Goal: Use online tool/utility: Utilize a website feature to perform a specific function

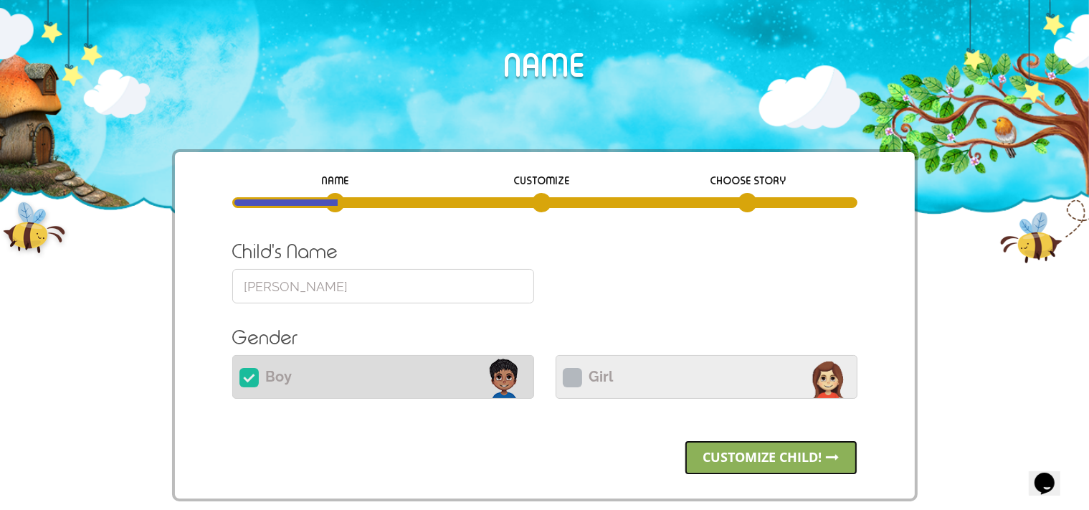
click at [727, 458] on link "Customize child!" at bounding box center [770, 457] width 173 height 34
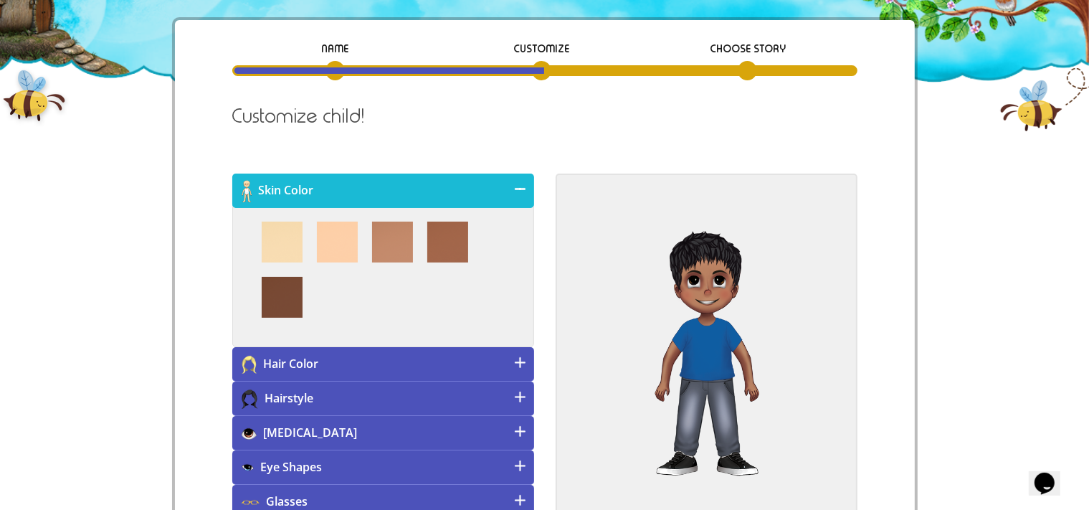
scroll to position [171, 0]
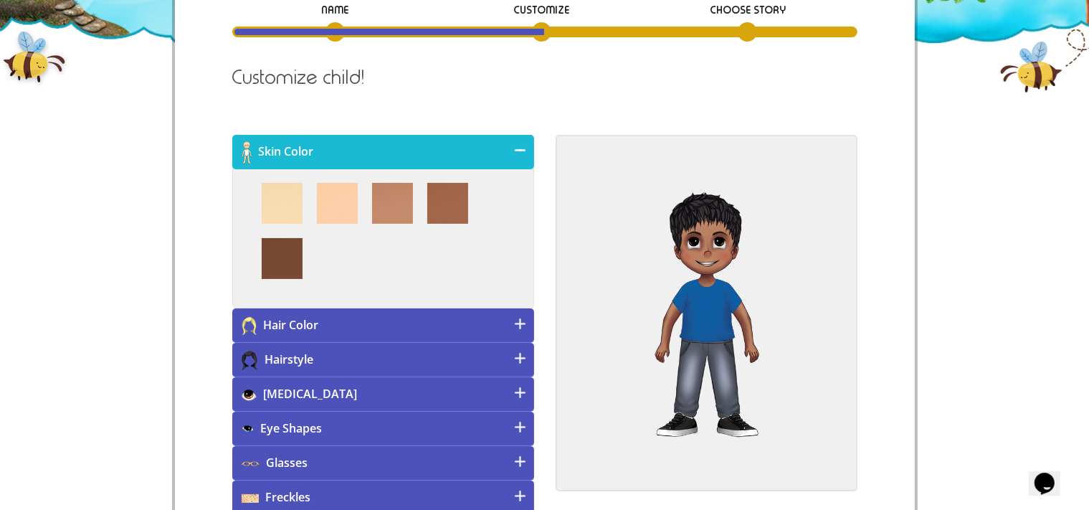
click at [457, 396] on h4 "[MEDICAL_DATA]" at bounding box center [383, 394] width 302 height 34
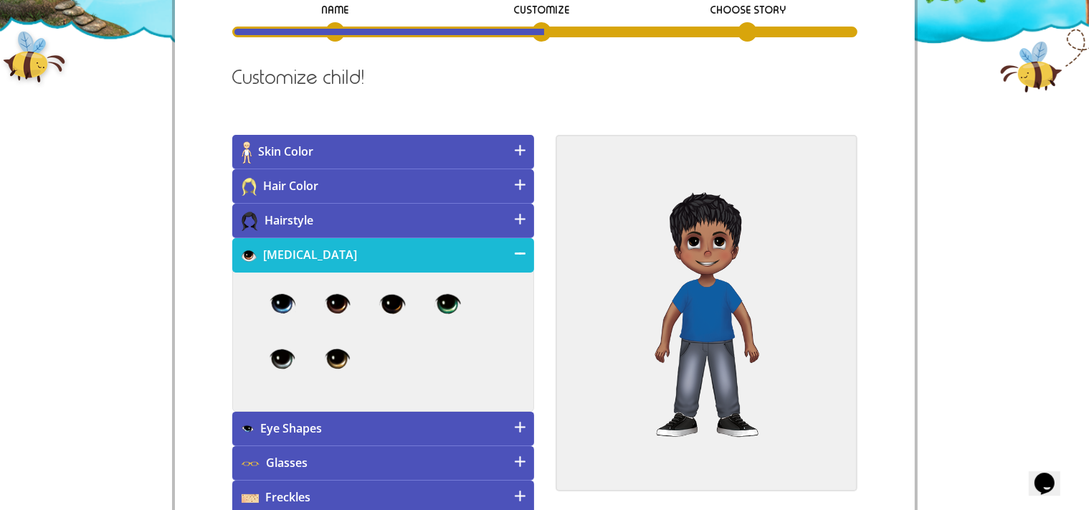
click at [416, 459] on h4 "Glasses" at bounding box center [383, 463] width 302 height 34
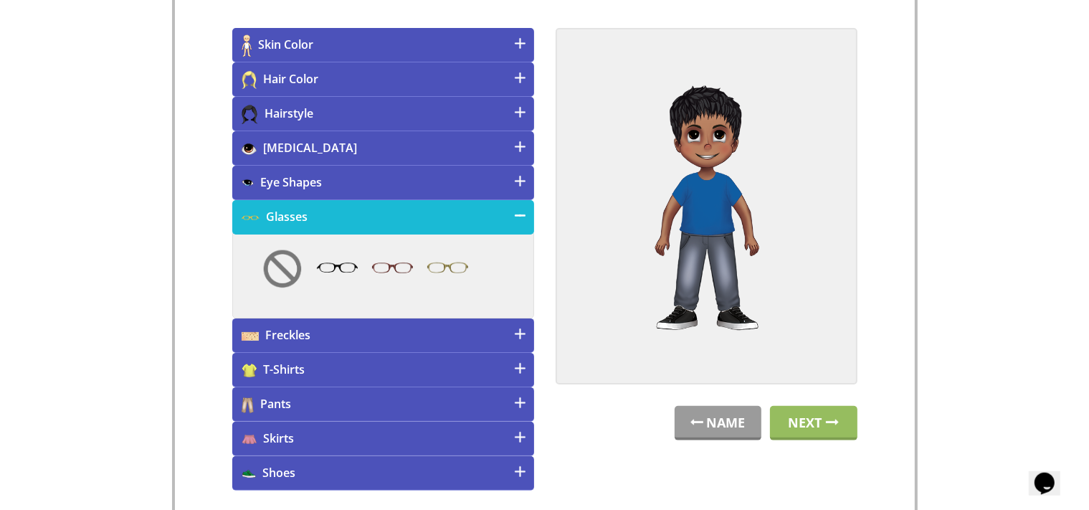
scroll to position [284, 0]
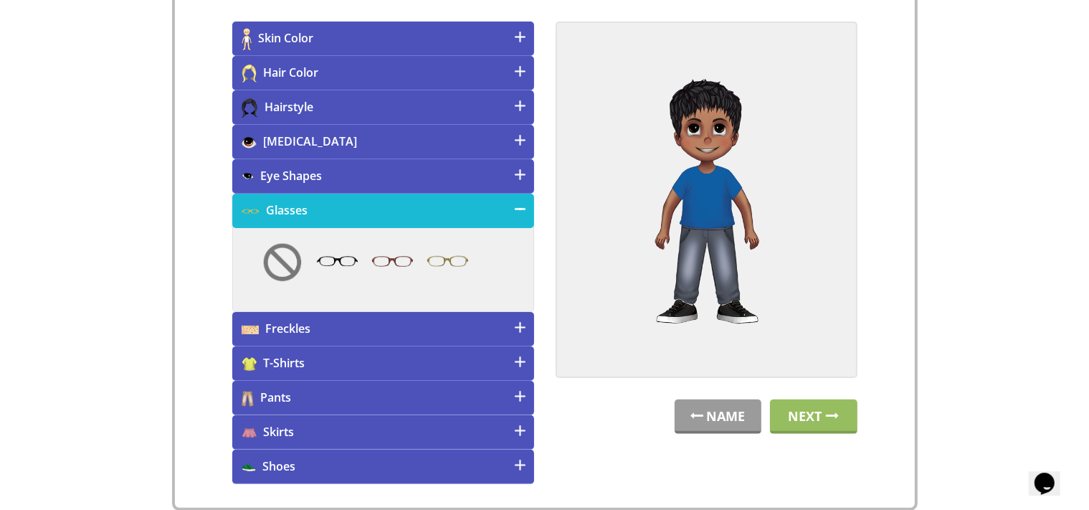
click at [406, 346] on h4 "T-Shirts" at bounding box center [383, 363] width 302 height 34
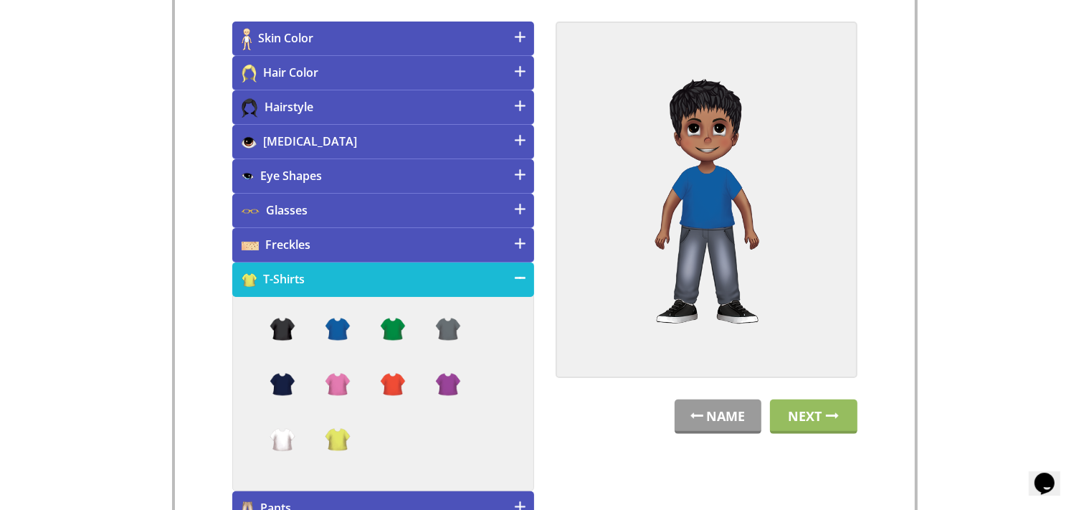
click at [355, 282] on h4 "T-Shirts" at bounding box center [383, 279] width 302 height 34
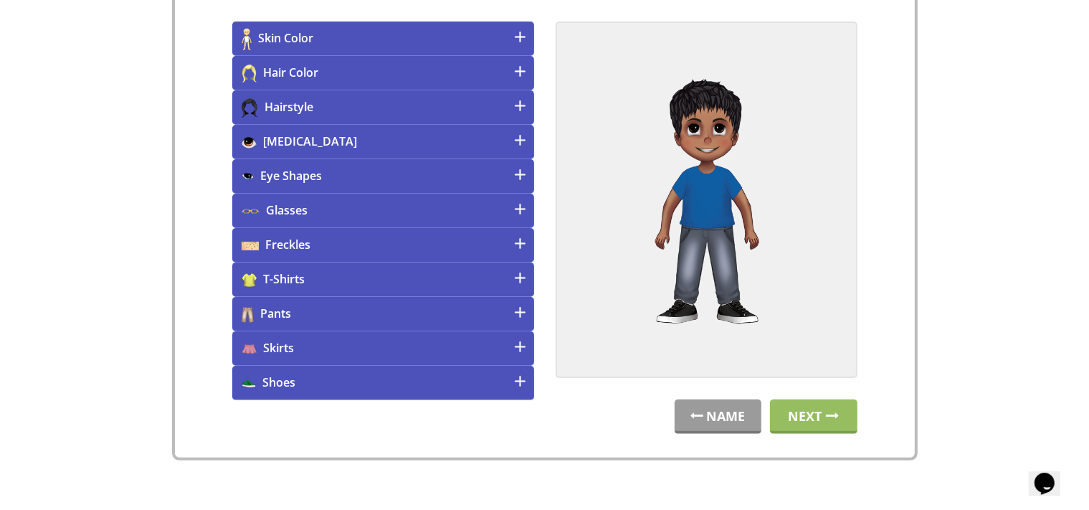
click at [334, 310] on h4 "Pants" at bounding box center [383, 314] width 302 height 34
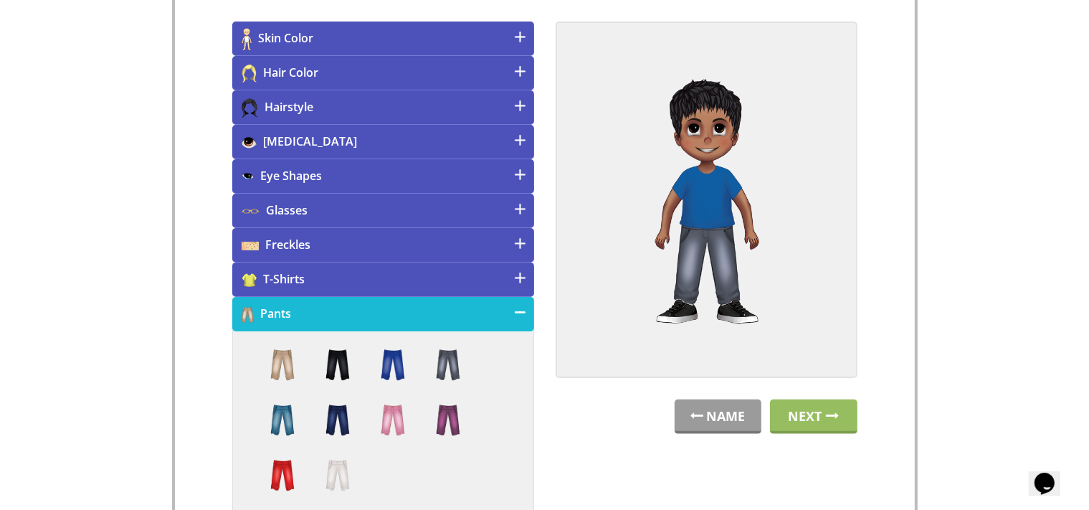
click at [368, 306] on h4 "Pants" at bounding box center [383, 314] width 302 height 34
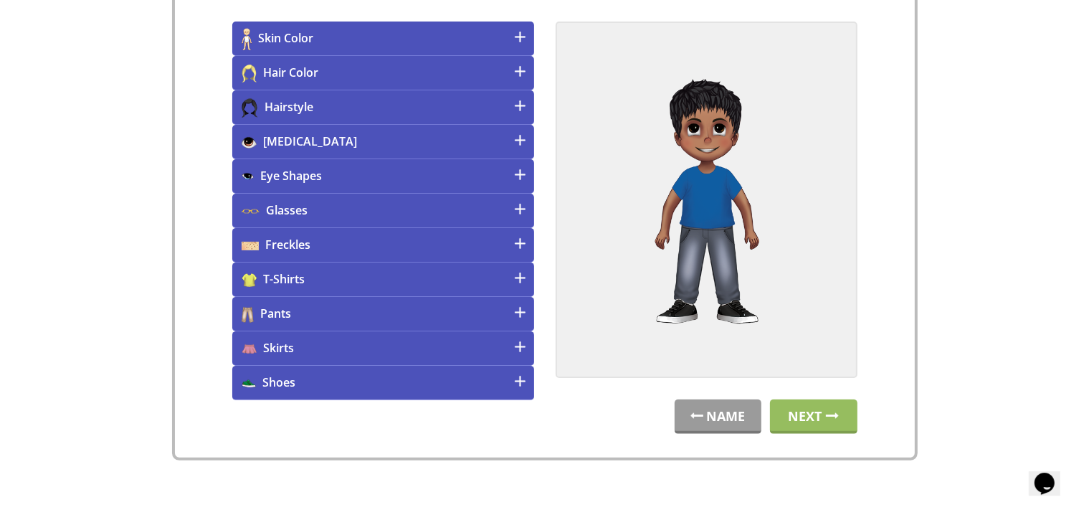
click at [346, 348] on h4 "Skirts" at bounding box center [383, 348] width 302 height 34
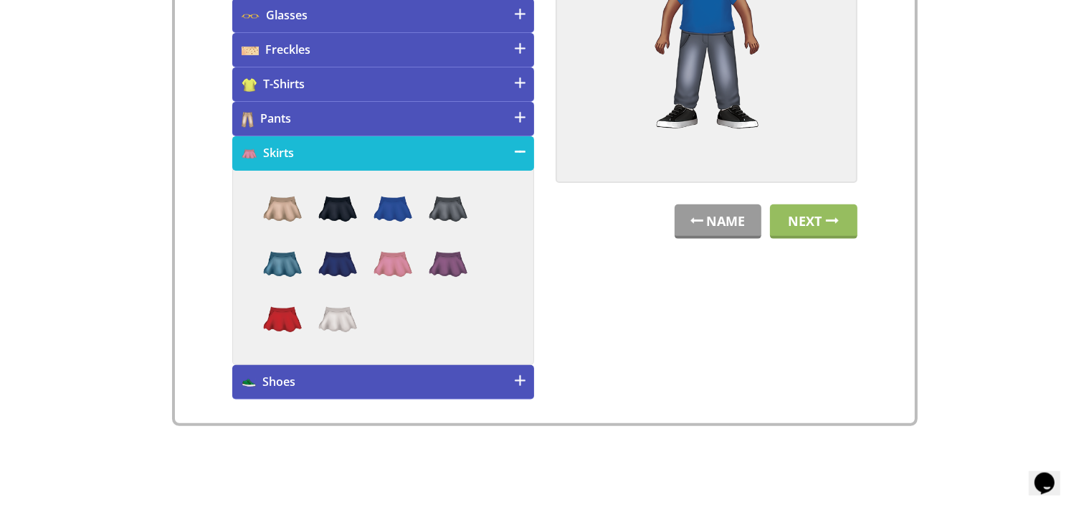
scroll to position [496, 0]
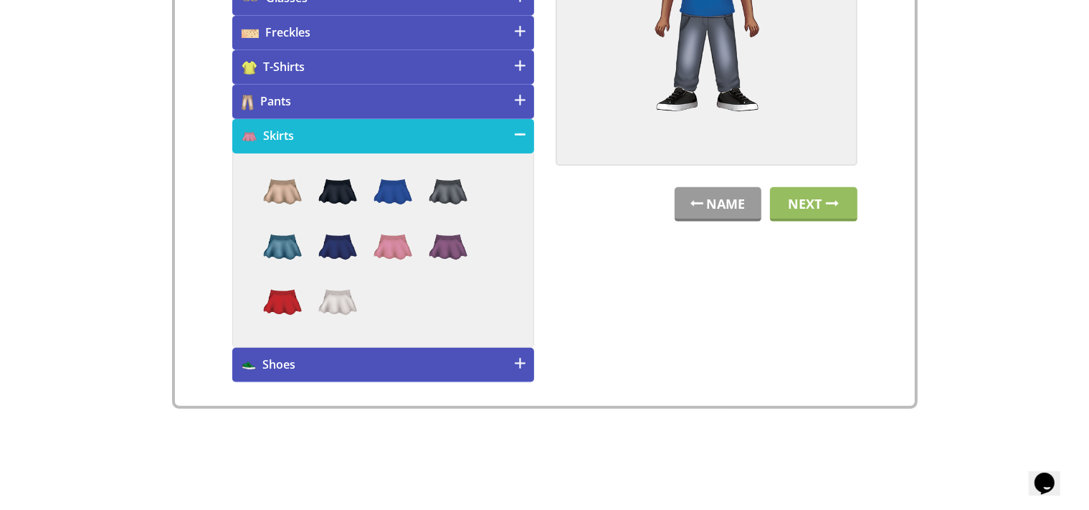
click at [484, 355] on h4 "Shoes" at bounding box center [383, 365] width 302 height 34
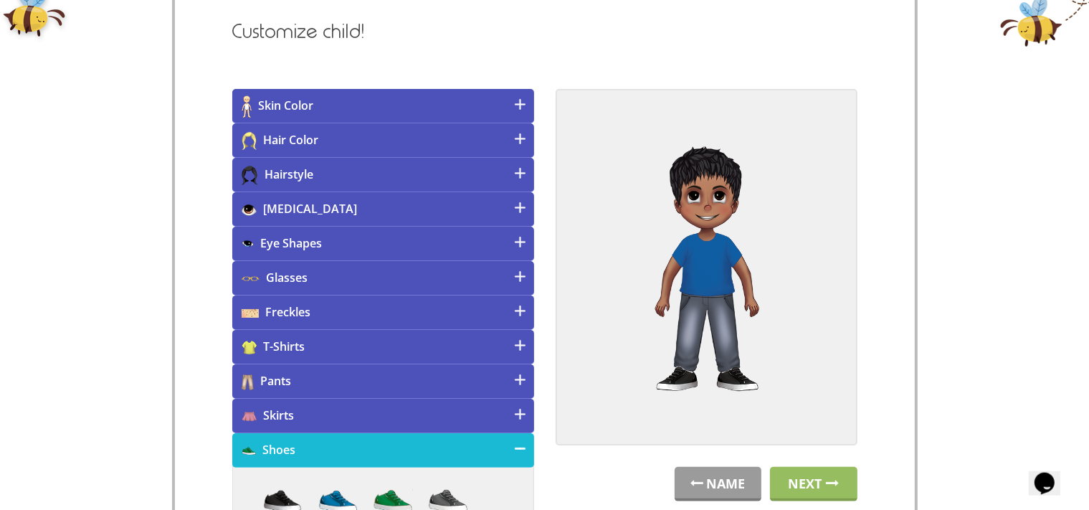
scroll to position [195, 0]
